Goal: Check status: Check status

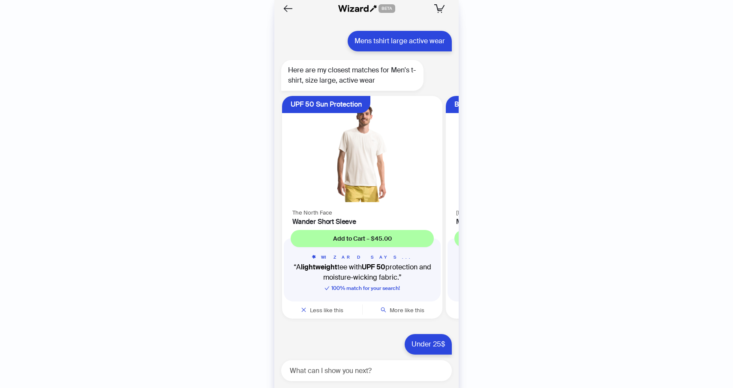
scroll to position [1593, 0]
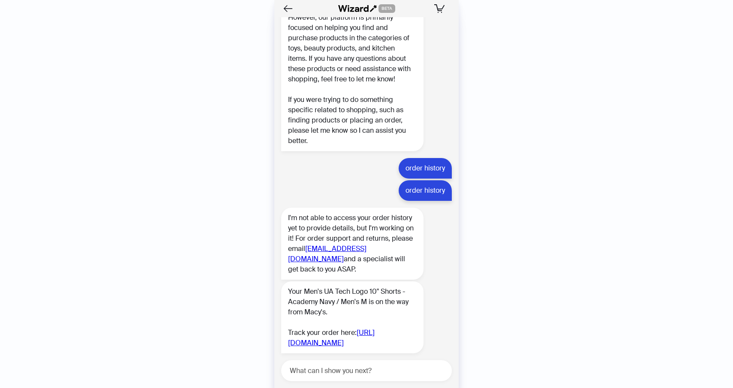
click at [357, 328] on link "[URL][DOMAIN_NAME]" at bounding box center [331, 337] width 87 height 19
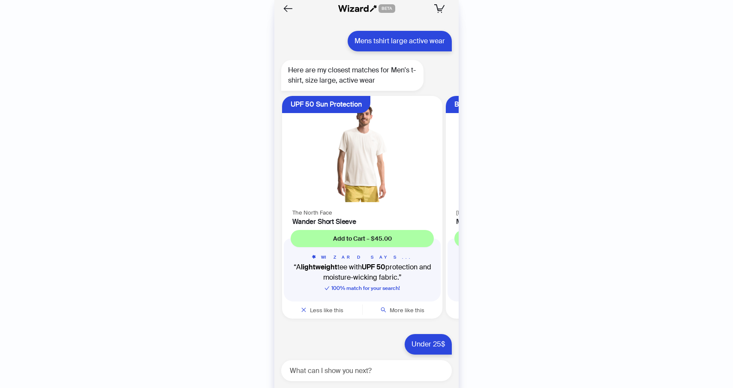
scroll to position [1593, 0]
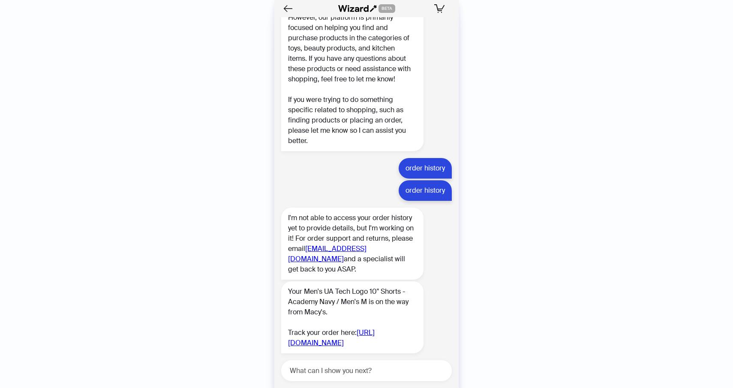
click at [225, 132] on div "History Sign Out BETA Hi, I’m Your superpowered shopping agent I scour websites…" at bounding box center [366, 194] width 733 height 388
